Goal: Task Accomplishment & Management: Use online tool/utility

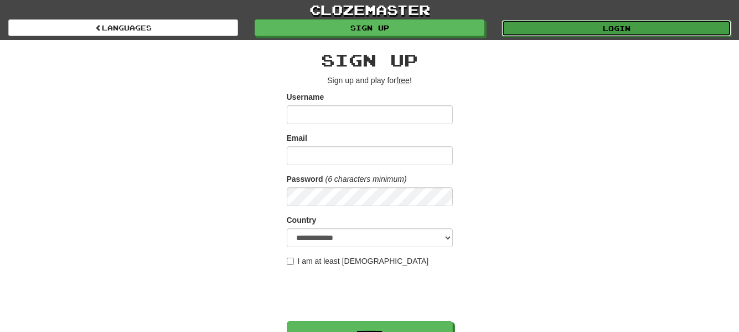
click at [566, 33] on link "Login" at bounding box center [617, 28] width 230 height 17
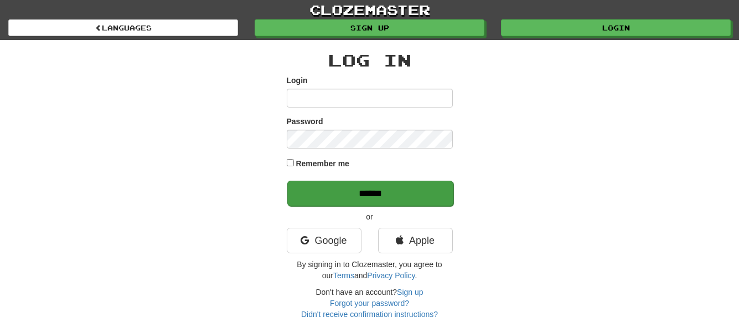
type input "**********"
click at [428, 188] on input "******" at bounding box center [370, 193] width 166 height 25
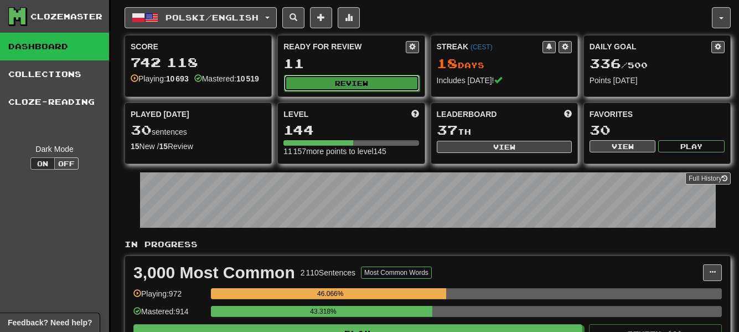
click at [374, 81] on button "Review" at bounding box center [351, 83] width 135 height 17
